Goal: Find specific page/section: Find specific page/section

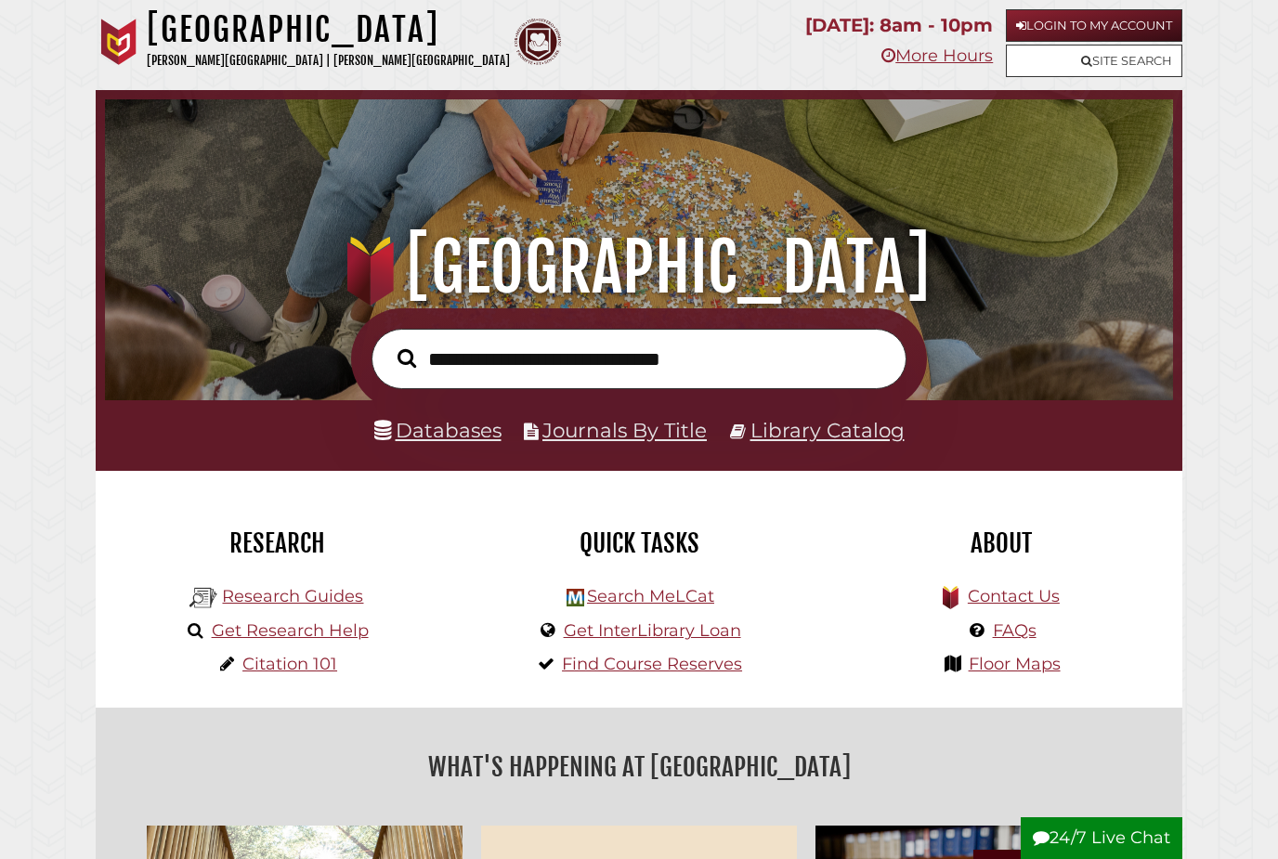
scroll to position [353, 1059]
click at [476, 432] on link "Databases" at bounding box center [437, 430] width 127 height 24
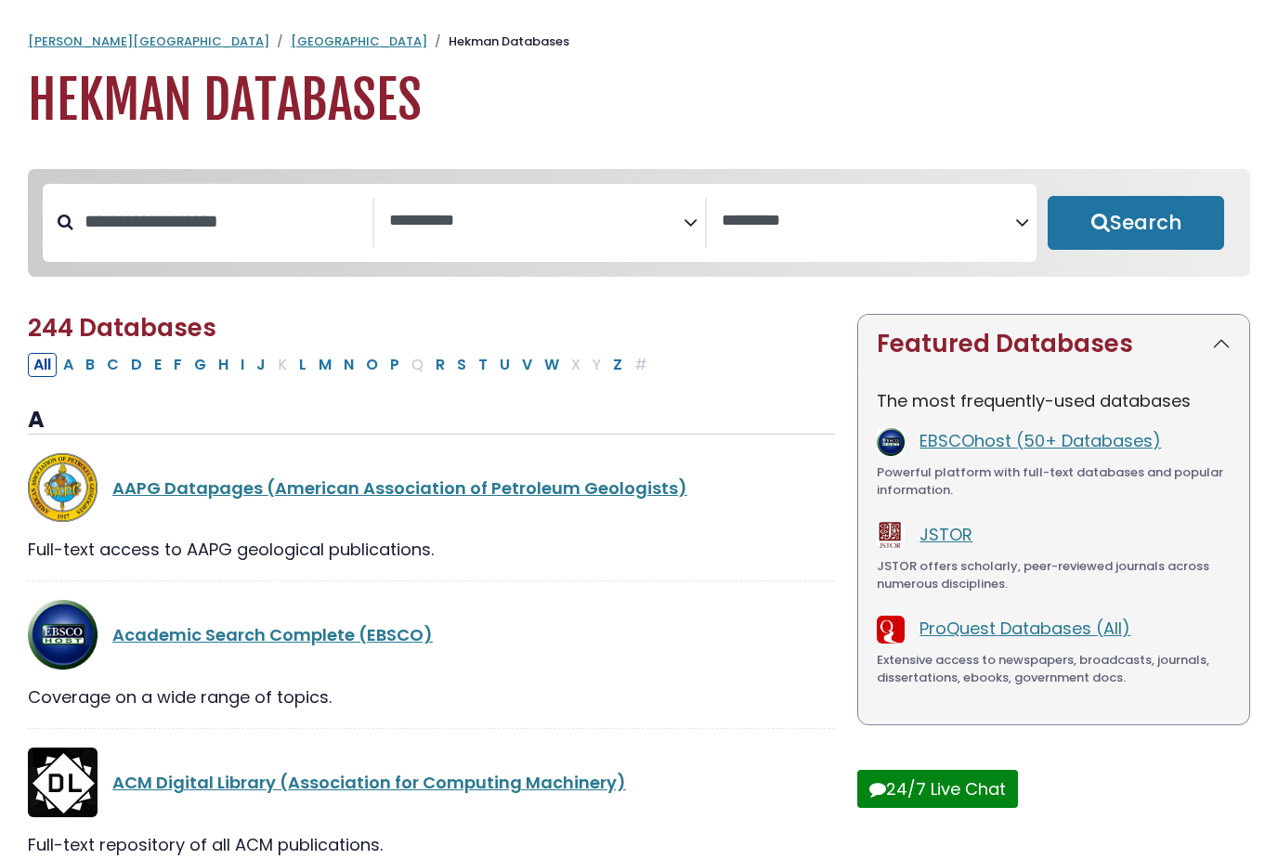
select select "Database Subject Filter"
select select "Database Vendors Filter"
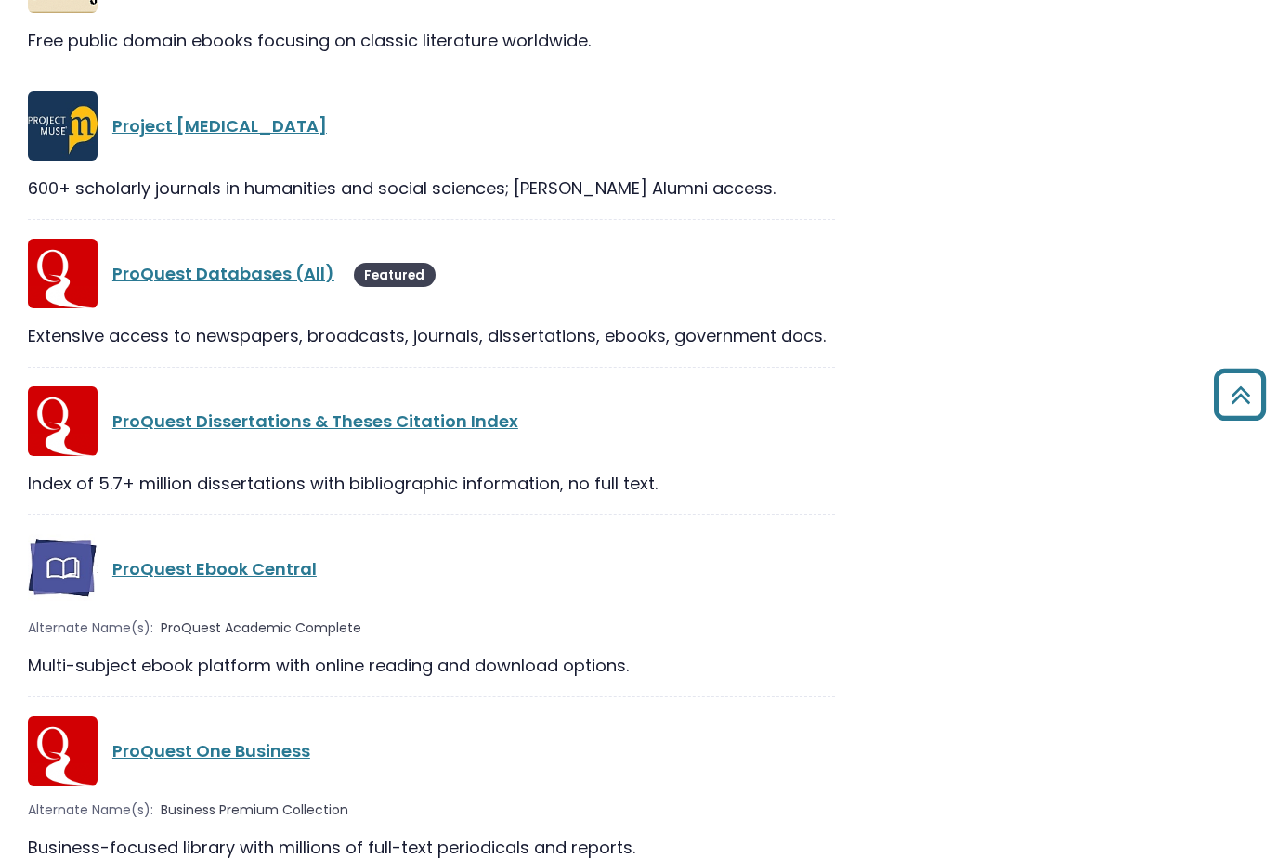
scroll to position [30634, 0]
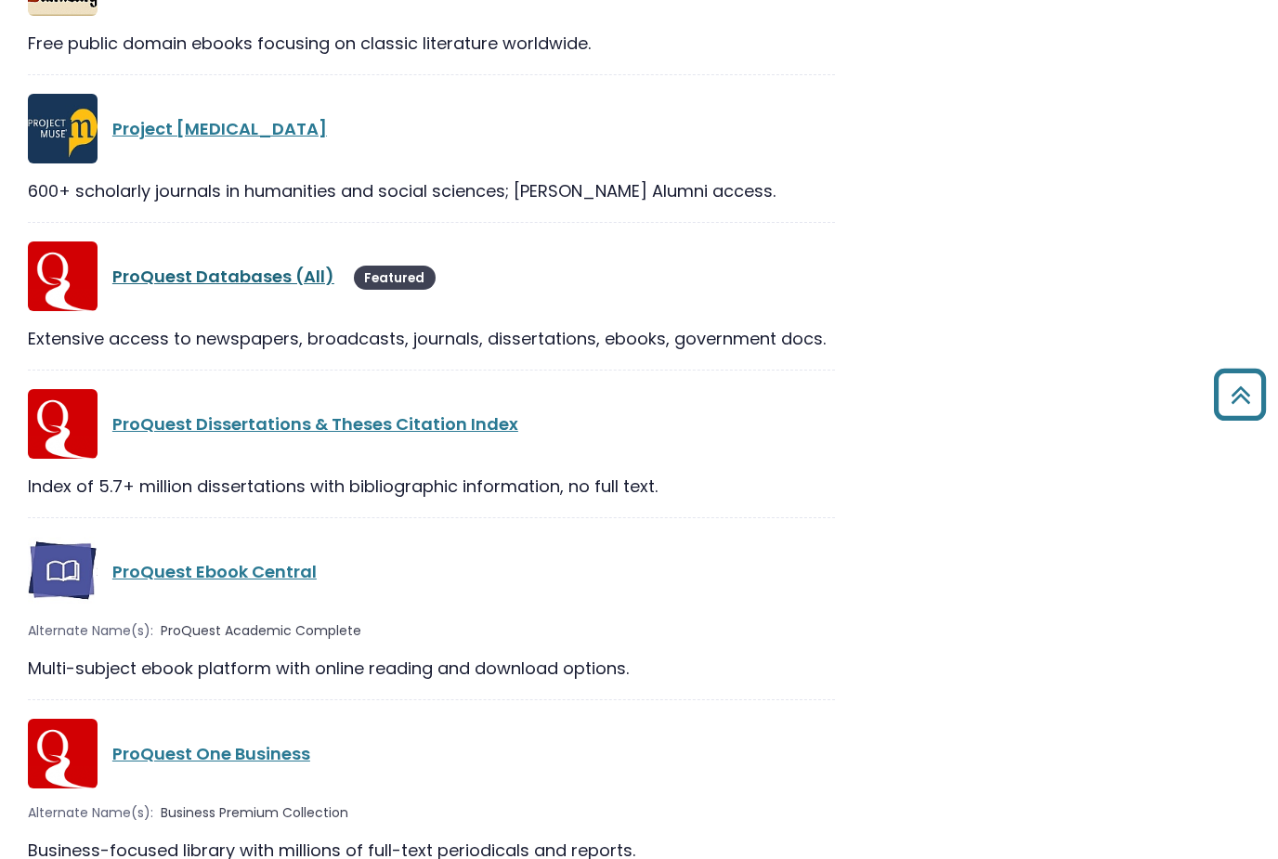
click at [269, 265] on link "ProQuest Databases (All)" at bounding box center [223, 276] width 222 height 23
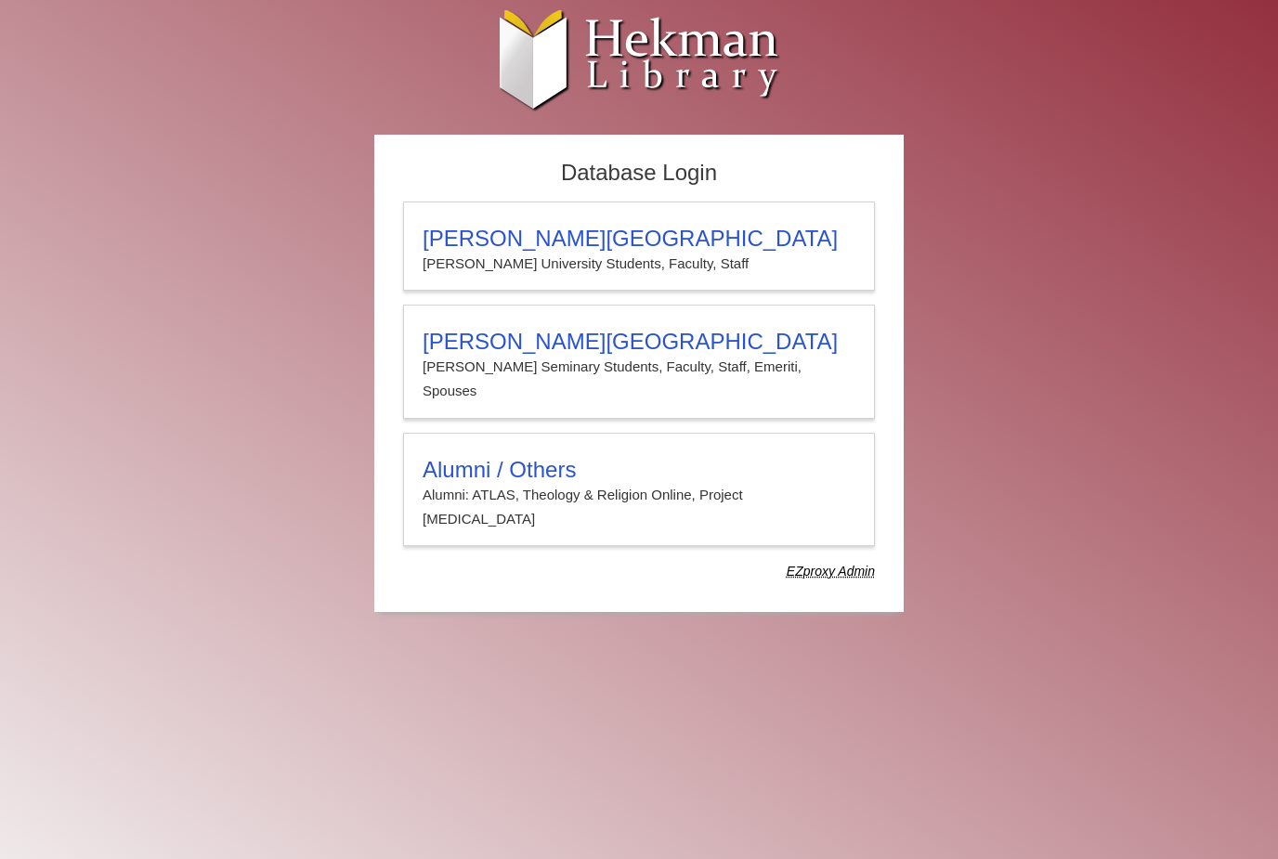
click at [1217, 214] on body "Skip to Main Content [PERSON_NAME] University Hekman Library EZproxy (Lib-Proxy…" at bounding box center [639, 320] width 1278 height 641
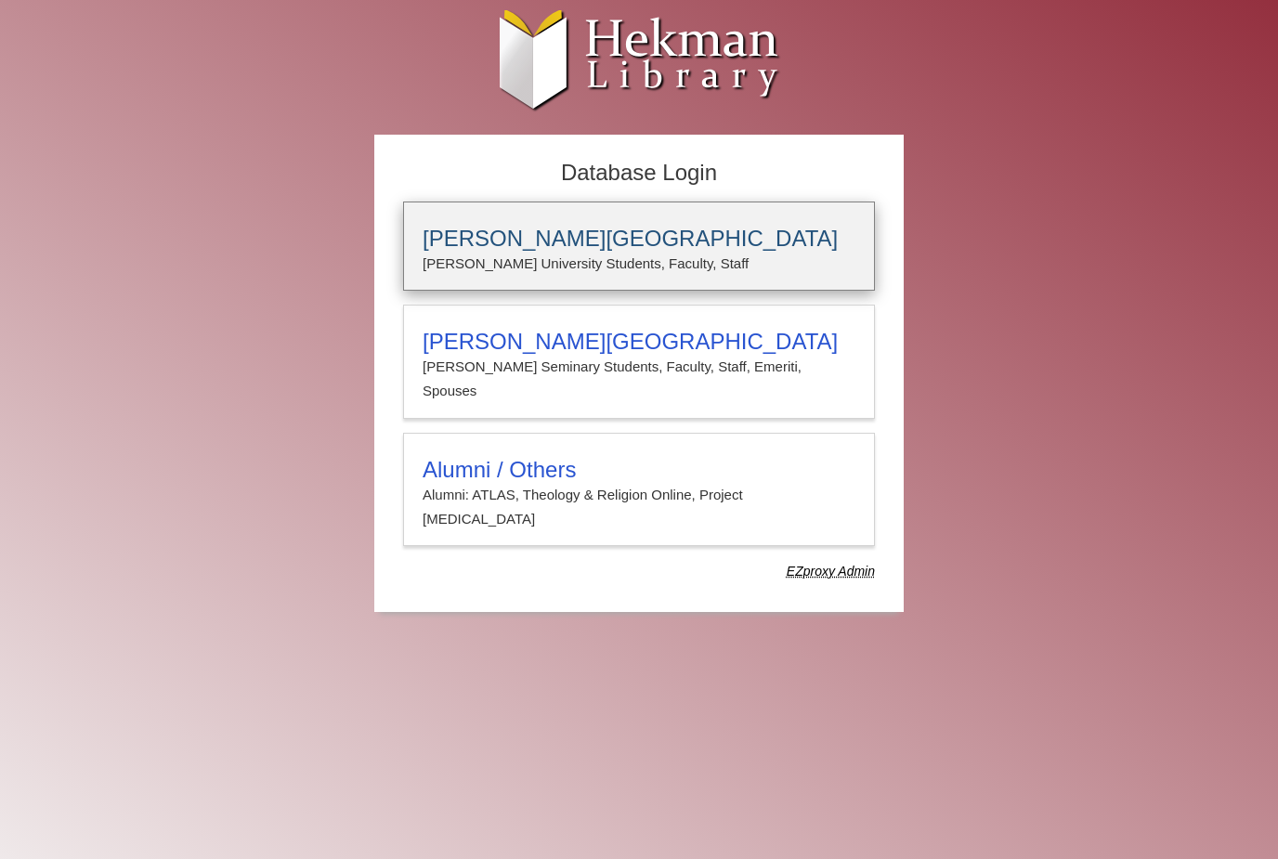
click at [770, 246] on h3 "[PERSON_NAME][GEOGRAPHIC_DATA]" at bounding box center [638, 239] width 433 height 26
